Goal: Use online tool/utility: Utilize a website feature to perform a specific function

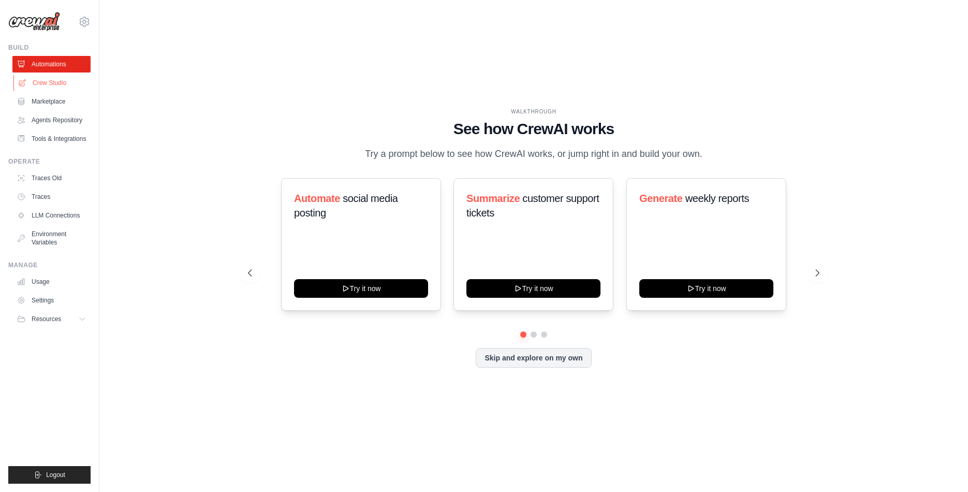
click at [60, 80] on link "Crew Studio" at bounding box center [52, 83] width 78 height 17
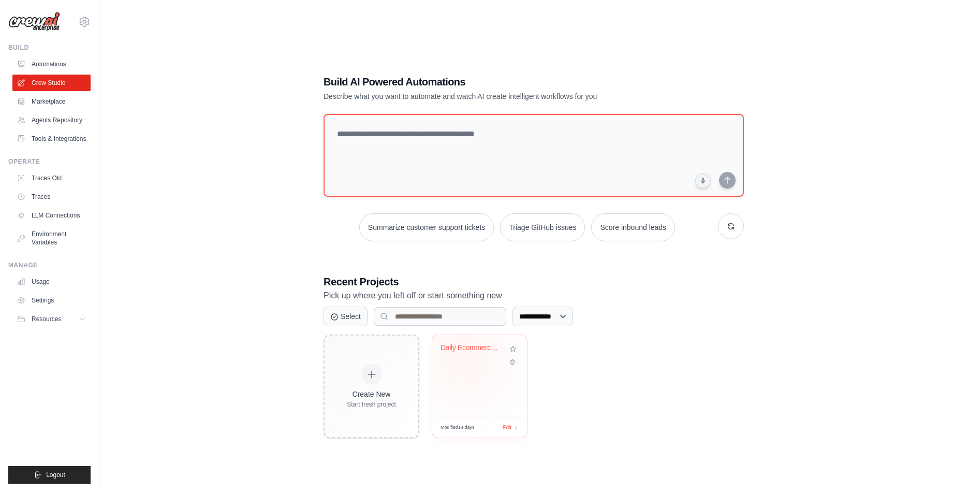
click at [464, 358] on div "Daily Ecommerce Grocery News Monito..." at bounding box center [480, 355] width 78 height 24
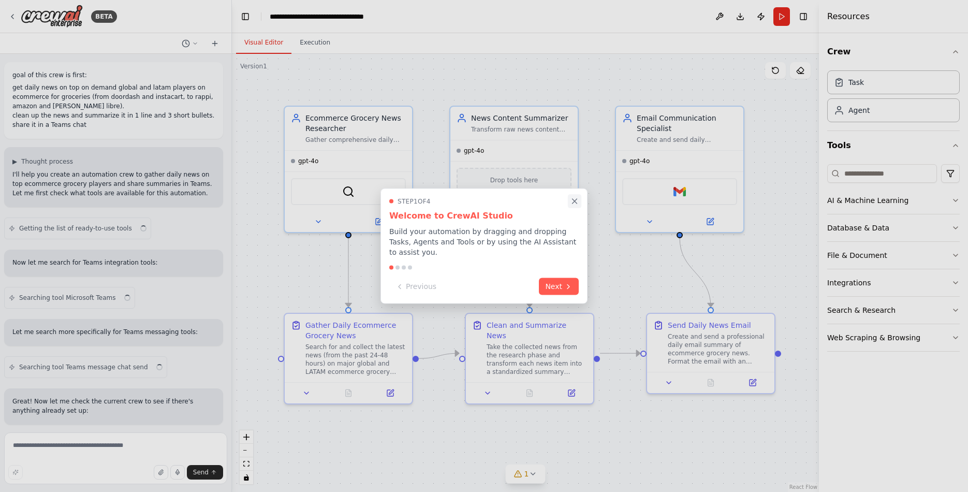
scroll to position [3331, 0]
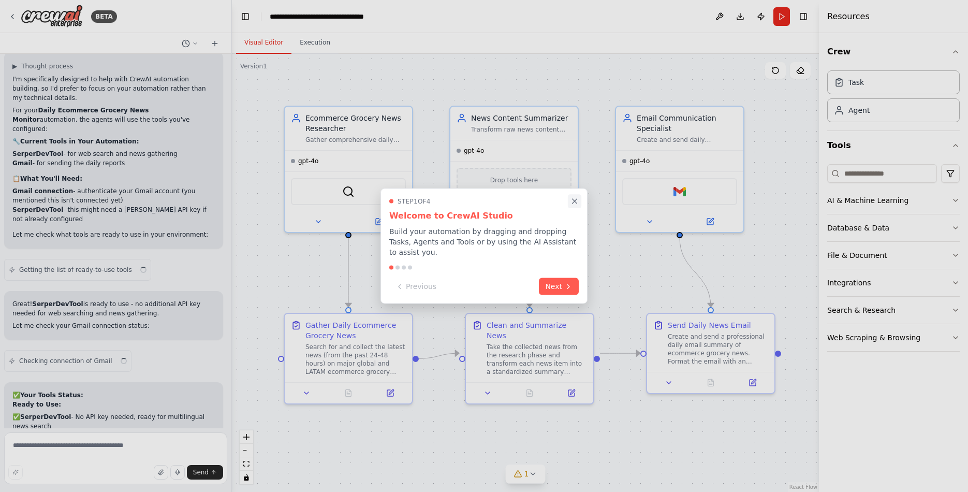
click at [573, 203] on icon "Close walkthrough" at bounding box center [574, 201] width 9 height 9
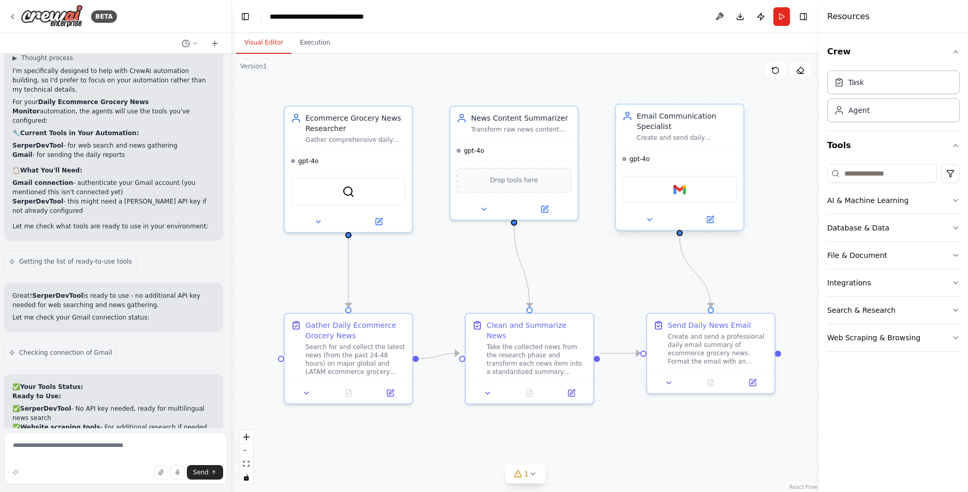
click at [688, 189] on div "Gmail" at bounding box center [679, 189] width 115 height 27
click at [51, 450] on textarea at bounding box center [115, 458] width 223 height 52
click at [64, 444] on textarea "**********" at bounding box center [115, 458] width 223 height 52
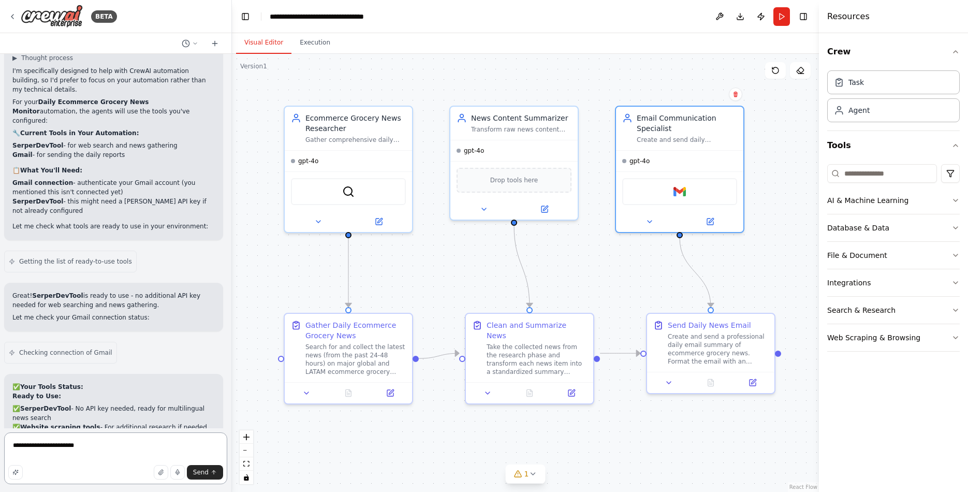
click at [64, 444] on textarea "**********" at bounding box center [115, 458] width 223 height 52
type textarea "**********"
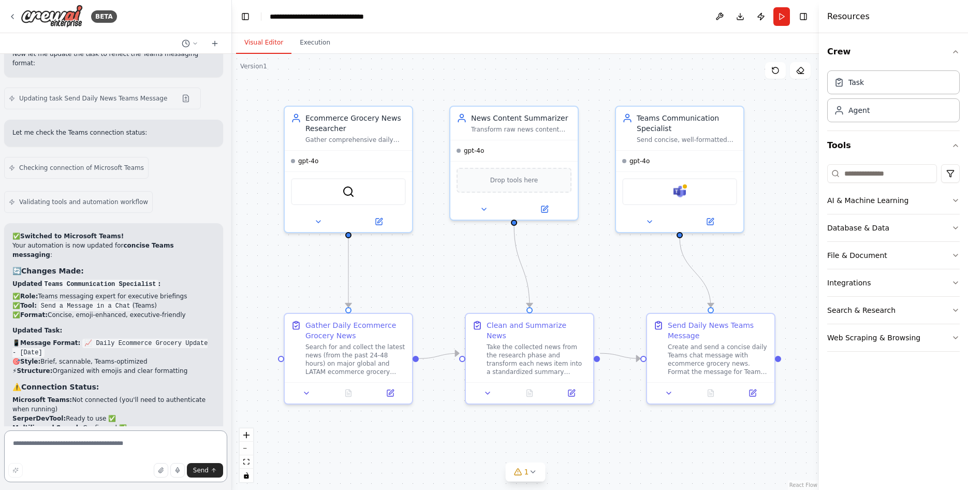
scroll to position [4331, 0]
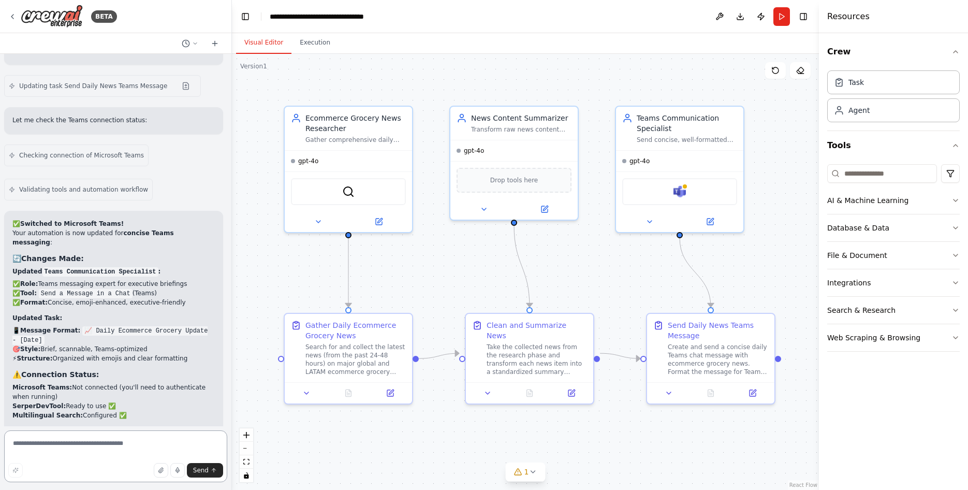
click at [53, 454] on textarea at bounding box center [115, 456] width 223 height 52
click at [697, 191] on div "Microsoft Teams" at bounding box center [679, 189] width 115 height 27
click at [681, 188] on img at bounding box center [680, 189] width 12 height 12
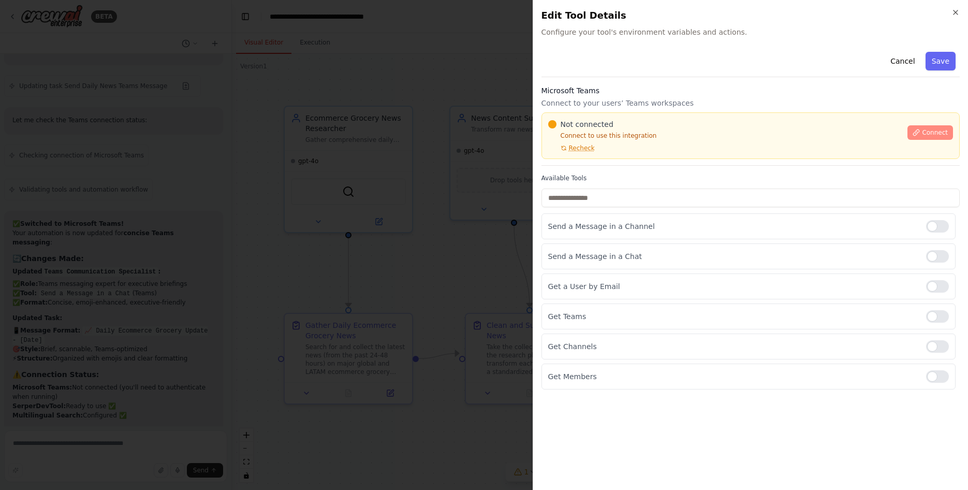
click at [939, 125] on button "Connect" at bounding box center [931, 132] width 46 height 14
click at [937, 135] on span "Connect" at bounding box center [935, 132] width 26 height 8
click at [954, 12] on icon "button" at bounding box center [956, 12] width 8 height 8
